Goal: Complete application form

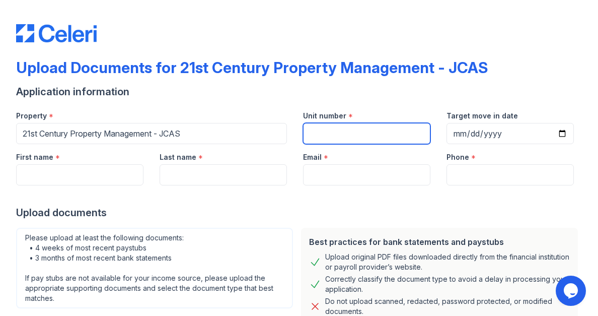
click at [367, 135] on input "Unit number" at bounding box center [366, 133] width 127 height 21
type input "110"
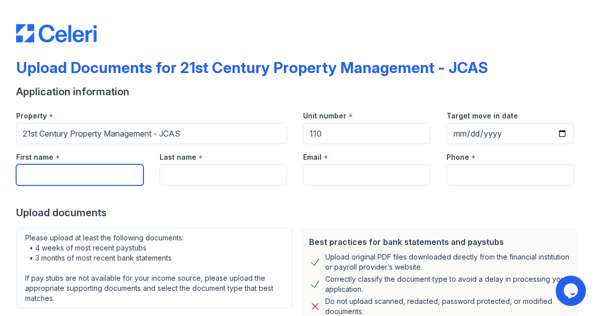
click at [78, 177] on input "First name" at bounding box center [79, 174] width 127 height 21
type input "[PERSON_NAME]"
type input "[EMAIL_ADDRESS][DOMAIN_NAME]"
type input "9512346926"
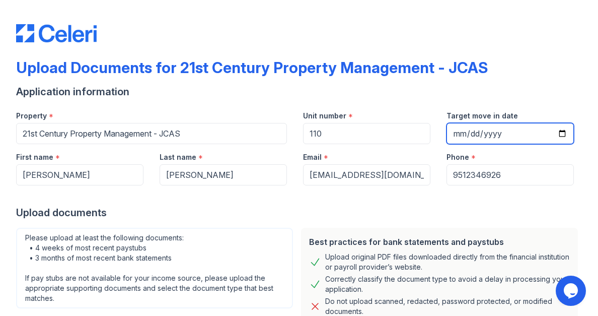
click at [470, 133] on input "Target move in date" at bounding box center [510, 133] width 127 height 21
click at [550, 134] on input "Target move in date" at bounding box center [510, 133] width 127 height 21
type input "[DATE]"
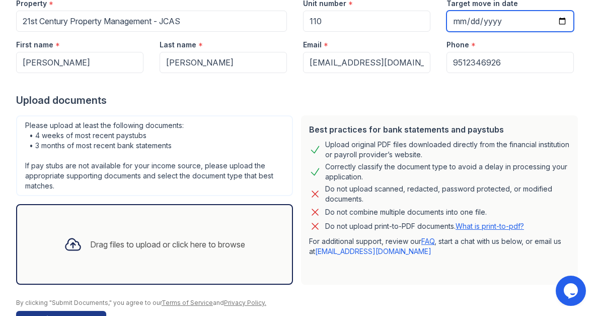
scroll to position [143, 0]
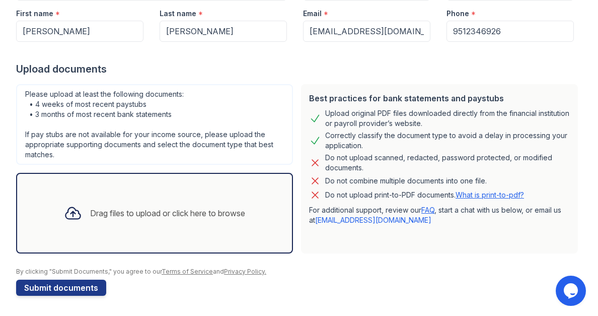
click at [151, 207] on div "Drag files to upload or click here to browse" at bounding box center [167, 213] width 155 height 12
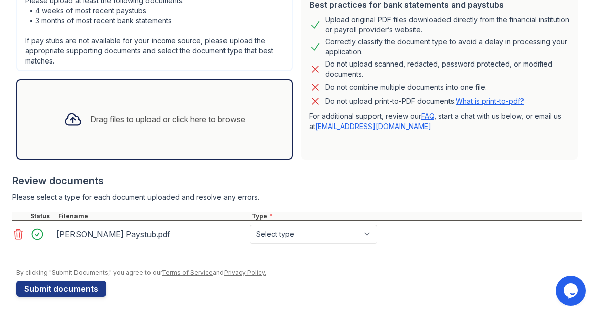
scroll to position [238, 0]
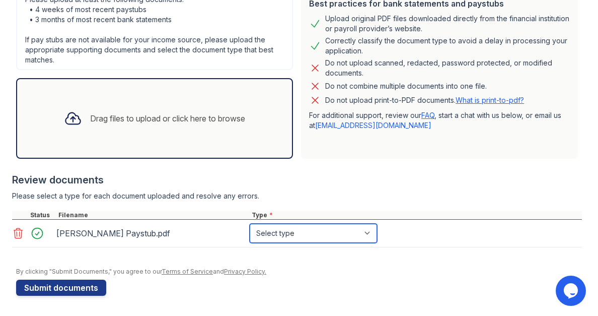
click at [373, 236] on select "Select type Paystub Bank Statement Offer Letter Tax Documents Benefit Award Let…" at bounding box center [313, 233] width 127 height 19
select select "paystub"
click at [250, 224] on select "Select type Paystub Bank Statement Offer Letter Tax Documents Benefit Award Let…" at bounding box center [313, 233] width 127 height 19
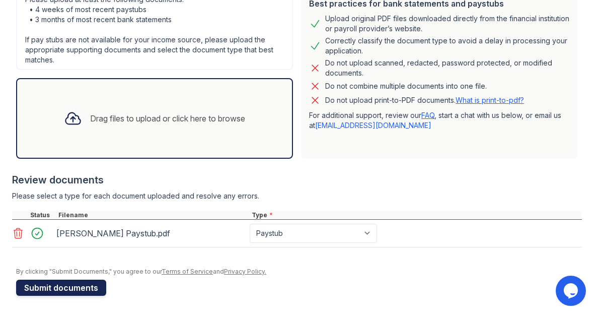
click at [63, 290] on button "Submit documents" at bounding box center [61, 287] width 90 height 16
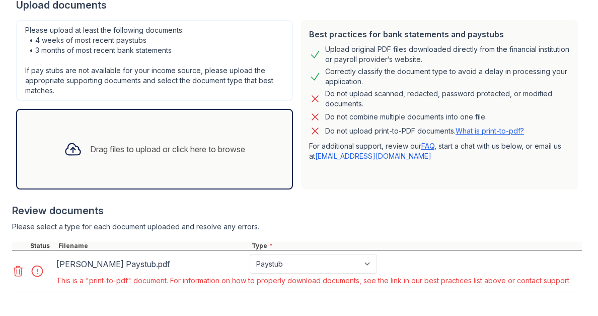
scroll to position [212, 0]
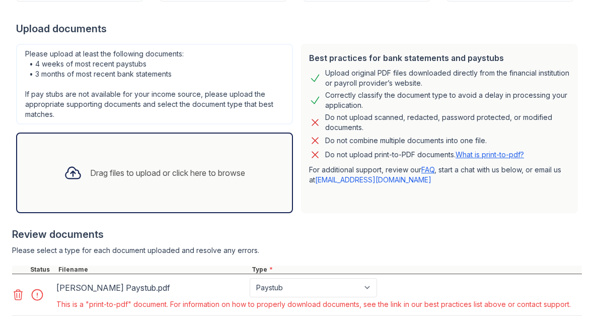
click at [22, 293] on icon at bounding box center [18, 294] width 12 height 12
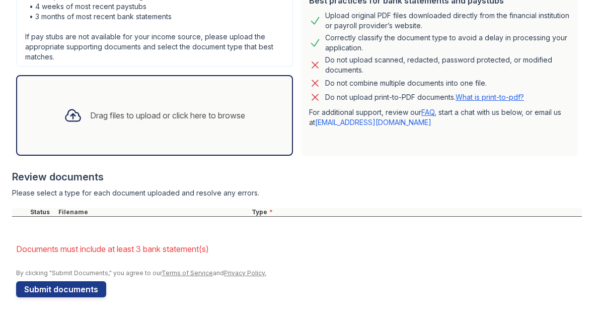
scroll to position [271, 0]
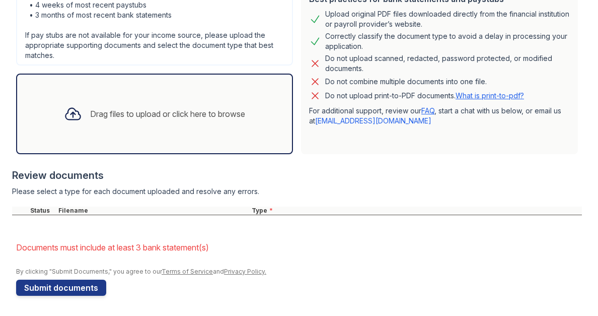
click at [128, 129] on div "Drag files to upload or click here to browse" at bounding box center [154, 114] width 197 height 34
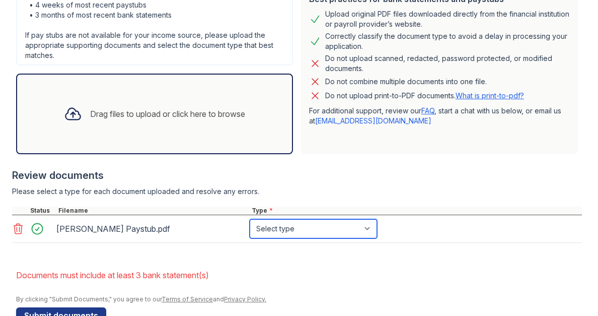
click at [367, 229] on select "Select type Paystub Bank Statement Offer Letter Tax Documents Benefit Award Let…" at bounding box center [313, 228] width 127 height 19
select select "paystub"
click at [250, 219] on select "Select type Paystub Bank Statement Offer Letter Tax Documents Benefit Award Let…" at bounding box center [313, 228] width 127 height 19
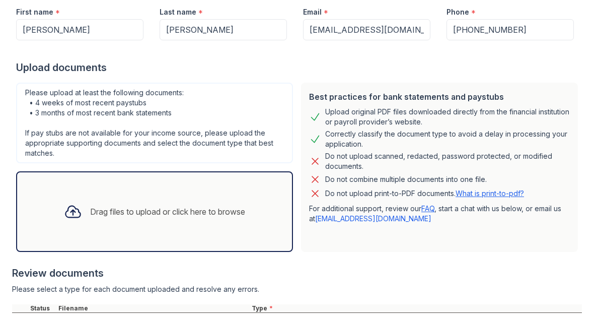
scroll to position [299, 0]
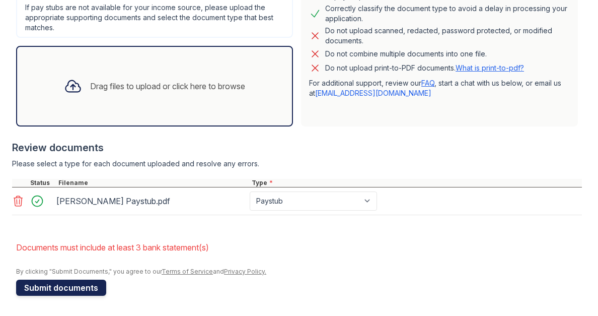
click at [66, 292] on button "Submit documents" at bounding box center [61, 287] width 90 height 16
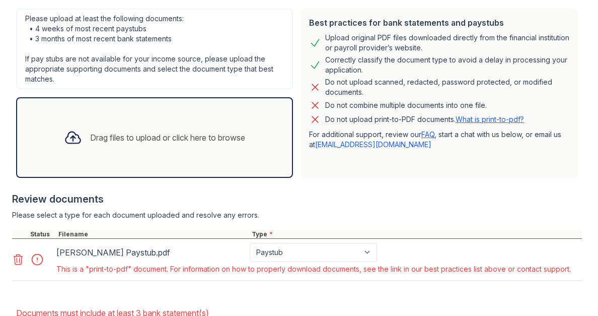
scroll to position [252, 0]
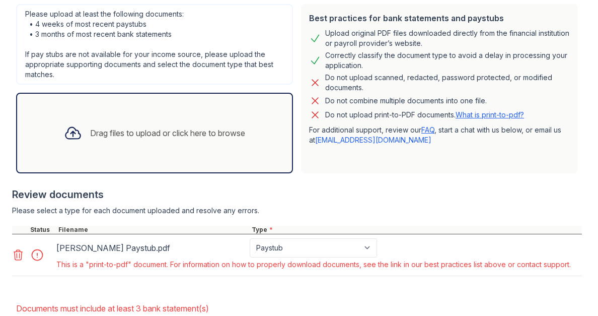
click at [16, 255] on icon at bounding box center [18, 255] width 12 height 12
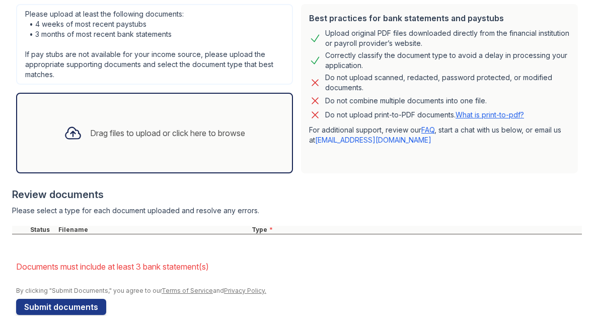
drag, startPoint x: 583, startPoint y: 153, endPoint x: 145, endPoint y: 142, distance: 438.1
click at [145, 142] on div "Drag files to upload or click here to browse" at bounding box center [154, 133] width 197 height 34
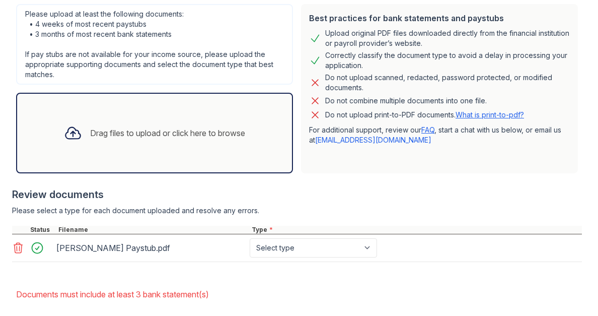
scroll to position [299, 0]
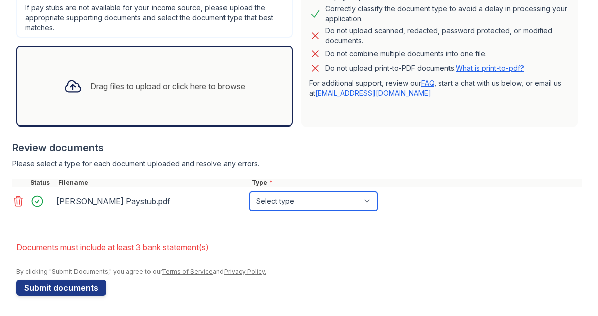
click at [365, 197] on select "Select type Paystub Bank Statement Offer Letter Tax Documents Benefit Award Let…" at bounding box center [313, 200] width 127 height 19
select select "paystub"
click at [250, 191] on select "Select type Paystub Bank Statement Offer Letter Tax Documents Benefit Award Let…" at bounding box center [313, 200] width 127 height 19
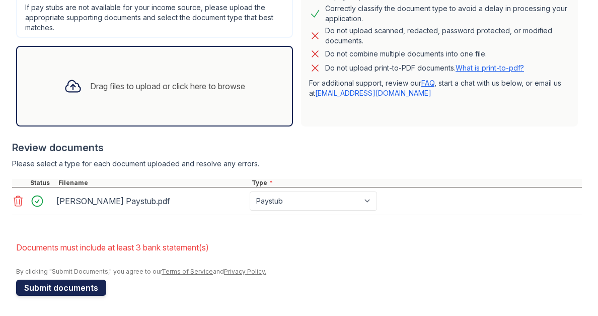
click at [66, 293] on button "Submit documents" at bounding box center [61, 287] width 90 height 16
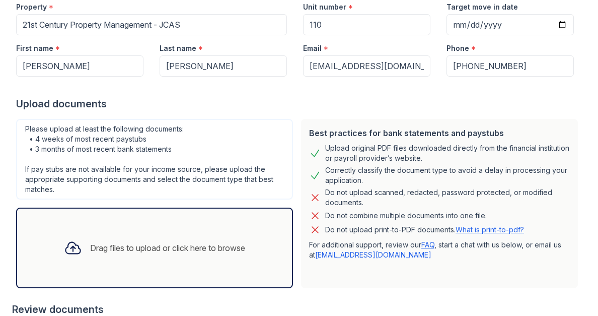
scroll to position [111, 0]
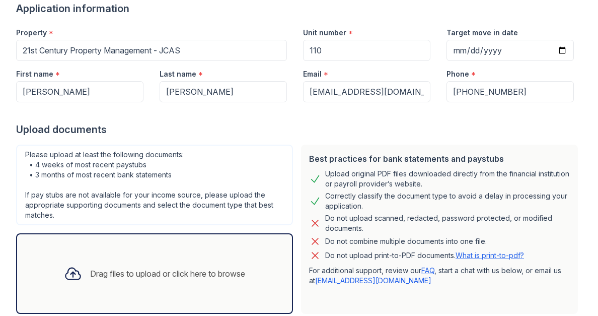
click at [464, 145] on div "Best practices for bank statements and paystubs Upload original PDF files downl…" at bounding box center [439, 228] width 277 height 169
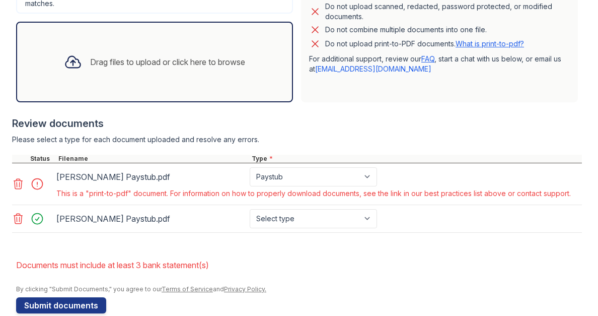
scroll to position [340, 0]
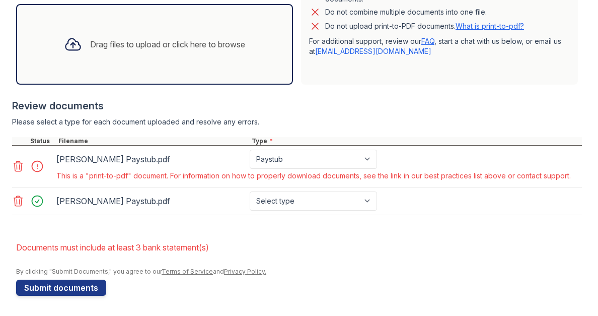
click at [16, 163] on icon at bounding box center [18, 166] width 12 height 12
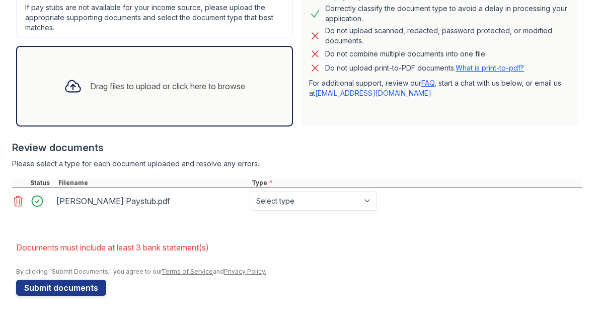
scroll to position [299, 0]
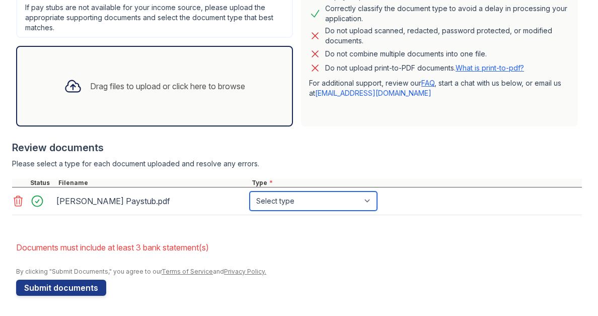
click at [301, 204] on select "Select type Paystub Bank Statement Offer Letter Tax Documents Benefit Award Let…" at bounding box center [313, 200] width 127 height 19
select select "paystub"
click at [250, 191] on select "Select type Paystub Bank Statement Offer Letter Tax Documents Benefit Award Let…" at bounding box center [313, 200] width 127 height 19
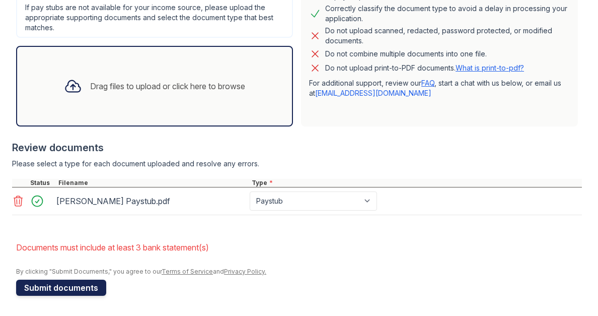
click at [38, 291] on form "Application information Property * 21st Century Property Management - JCAS Unit…" at bounding box center [299, 54] width 566 height 481
drag, startPoint x: 86, startPoint y: 282, endPoint x: 94, endPoint y: 278, distance: 9.2
click at [86, 282] on button "Submit documents" at bounding box center [61, 287] width 90 height 16
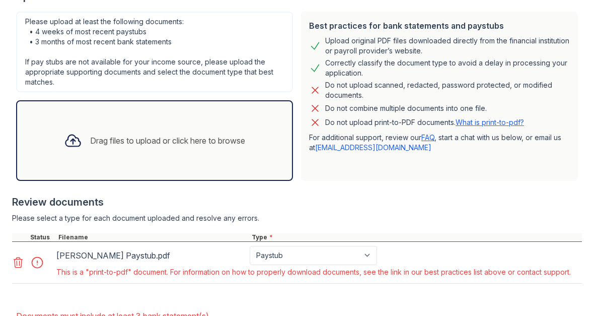
scroll to position [262, 0]
